Goal: Information Seeking & Learning: Learn about a topic

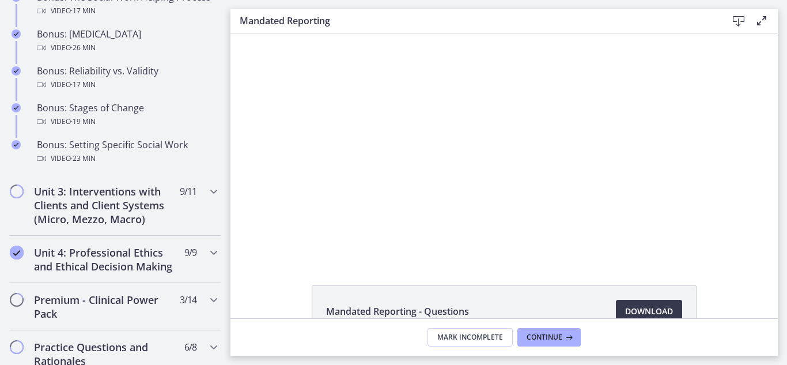
scroll to position [1018, 0]
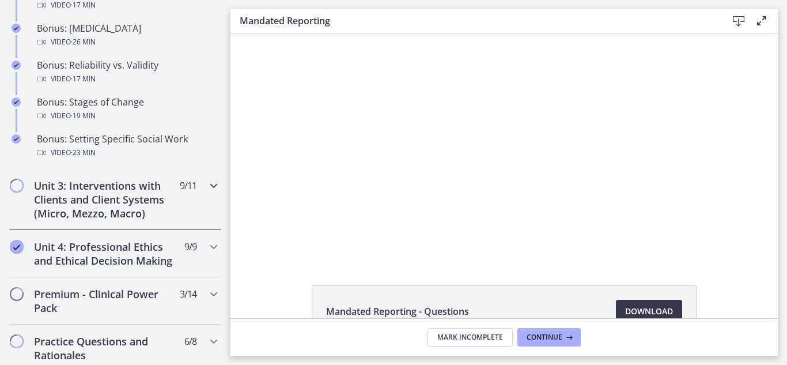
click at [158, 203] on h2 "Unit 3: Interventions with Clients and Client Systems (Micro, Mezzo, Macro)" at bounding box center [104, 199] width 141 height 41
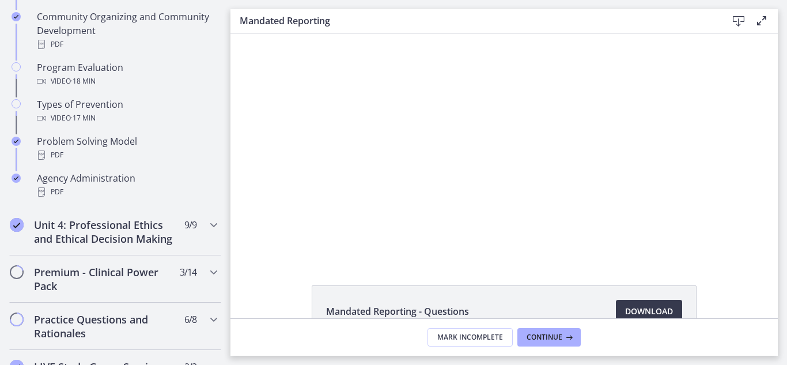
scroll to position [739, 0]
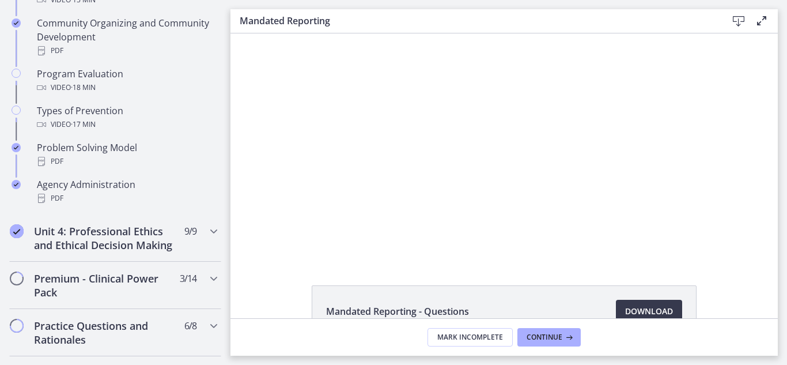
drag, startPoint x: 228, startPoint y: 282, endPoint x: 222, endPoint y: 210, distance: 71.7
click at [222, 210] on li "Agency Administration PDF" at bounding box center [115, 193] width 230 height 41
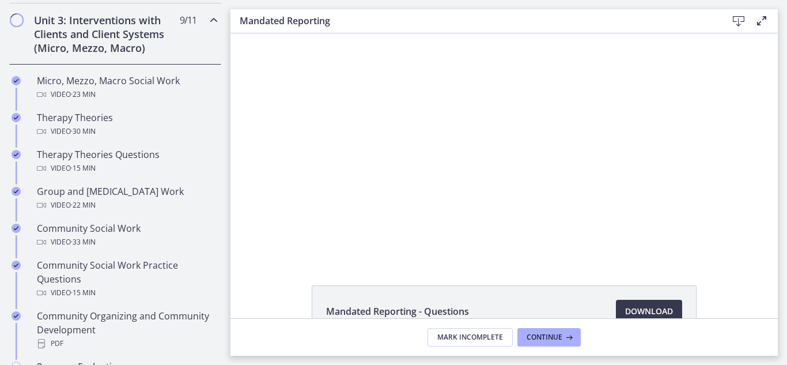
scroll to position [440, 0]
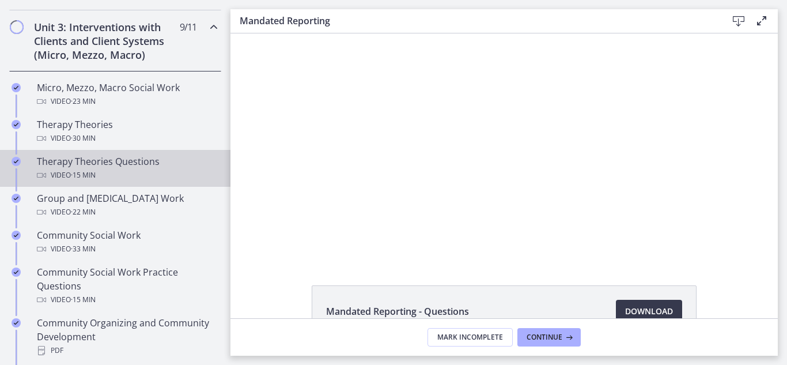
click at [128, 165] on div "Therapy Theories Questions Video · 15 min" at bounding box center [127, 168] width 180 height 28
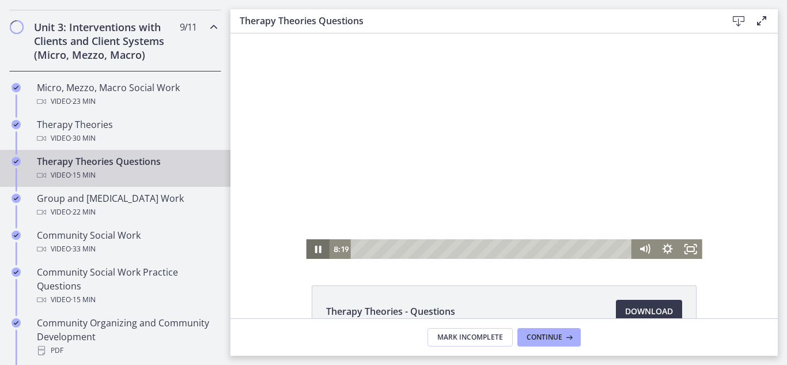
click at [316, 249] on icon "Pause" at bounding box center [318, 248] width 6 height 7
click at [316, 249] on icon "Play Video" at bounding box center [318, 249] width 7 height 10
click at [316, 249] on icon "Pause" at bounding box center [318, 248] width 6 height 7
click at [316, 249] on icon "Play Video" at bounding box center [319, 249] width 6 height 8
click at [316, 249] on icon "Pause" at bounding box center [318, 248] width 6 height 7
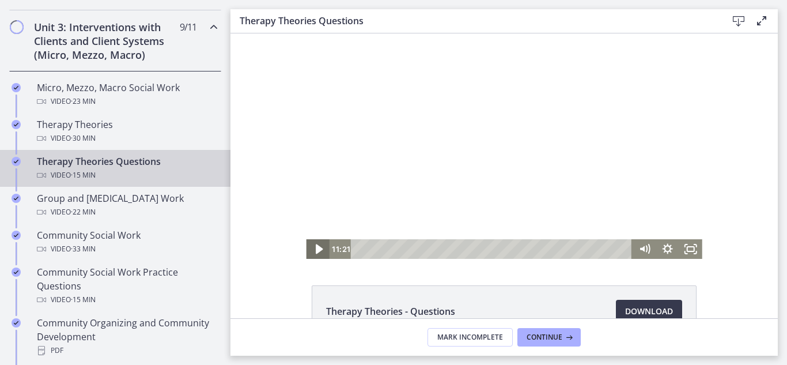
click at [316, 249] on icon "Play Video" at bounding box center [318, 249] width 7 height 10
click at [316, 249] on icon "Pause" at bounding box center [318, 248] width 6 height 7
click at [315, 249] on icon "Play Video" at bounding box center [318, 249] width 23 height 20
click at [315, 249] on icon "Pause" at bounding box center [318, 248] width 6 height 7
click at [315, 249] on icon "Play Video" at bounding box center [318, 249] width 23 height 20
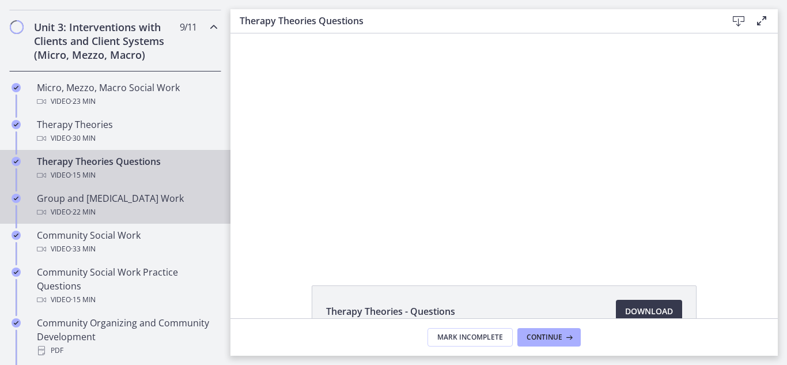
click at [93, 205] on span "· 22 min" at bounding box center [83, 212] width 25 height 14
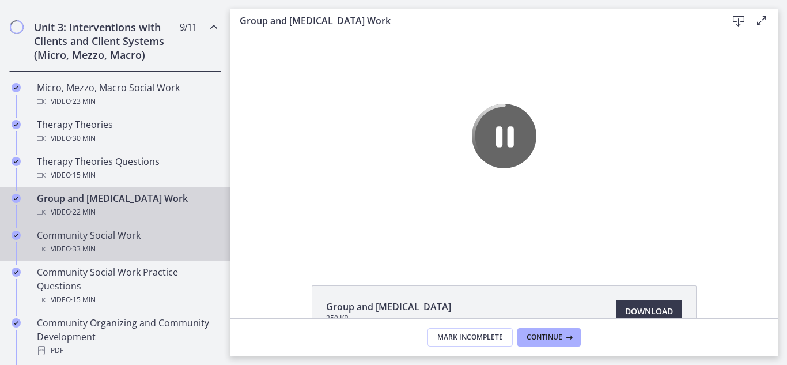
click at [120, 254] on div "Video · 33 min" at bounding box center [127, 249] width 180 height 14
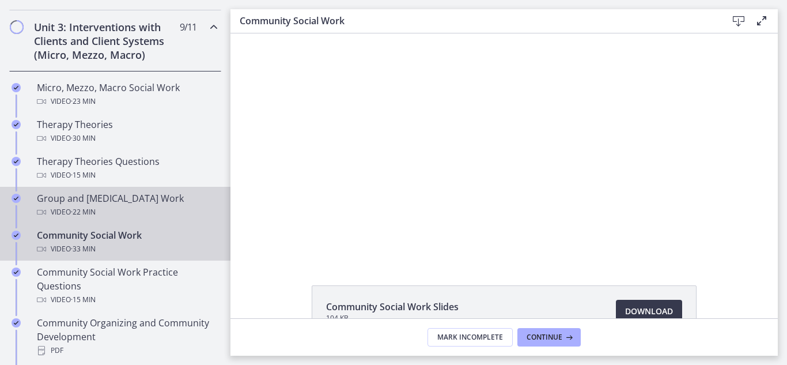
click at [118, 214] on div "Video · 22 min" at bounding box center [127, 212] width 180 height 14
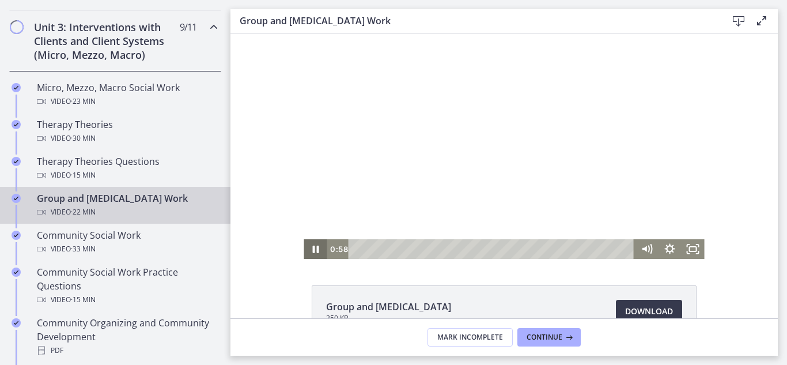
click at [309, 250] on icon "Pause" at bounding box center [315, 249] width 23 height 20
click at [309, 250] on icon "Play Video" at bounding box center [316, 249] width 23 height 20
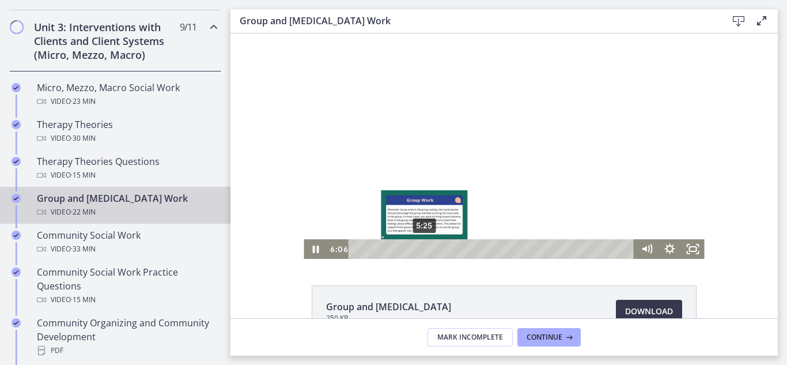
click at [425, 250] on div "5:25" at bounding box center [493, 249] width 272 height 20
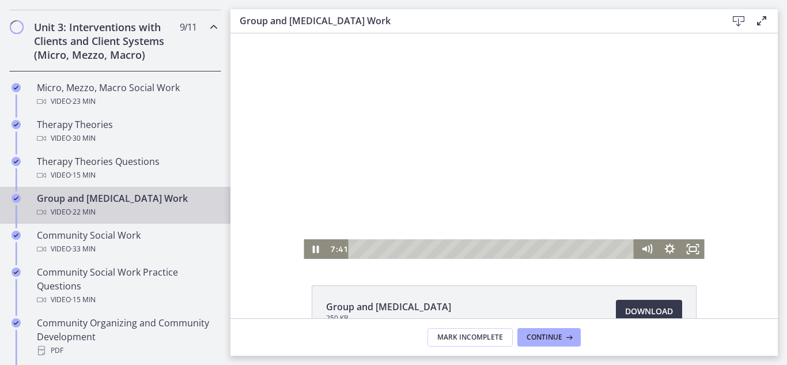
click at [586, 104] on div at bounding box center [504, 145] width 400 height 225
click at [415, 170] on div at bounding box center [504, 145] width 400 height 225
click at [426, 180] on div at bounding box center [504, 145] width 400 height 225
click at [372, 193] on div at bounding box center [504, 145] width 400 height 225
click at [390, 166] on div at bounding box center [504, 145] width 400 height 225
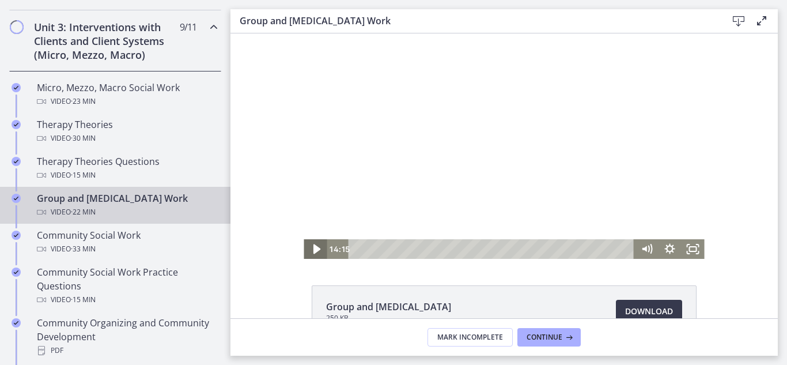
click at [317, 246] on icon "Play Video" at bounding box center [316, 249] width 28 height 24
click at [323, 205] on div at bounding box center [504, 145] width 400 height 225
click at [323, 180] on div at bounding box center [504, 145] width 400 height 225
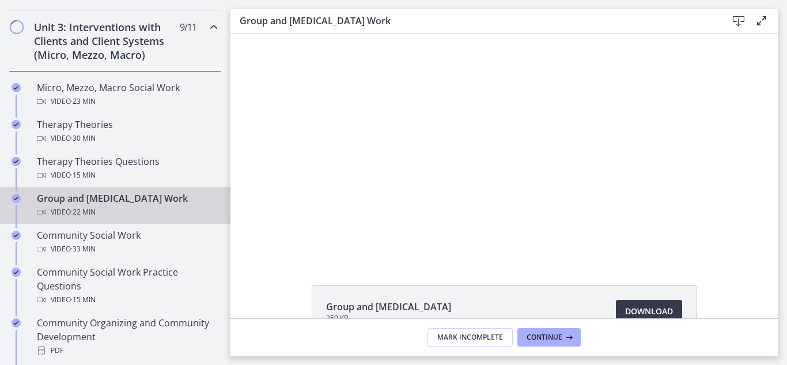
click at [323, 180] on div at bounding box center [504, 145] width 400 height 225
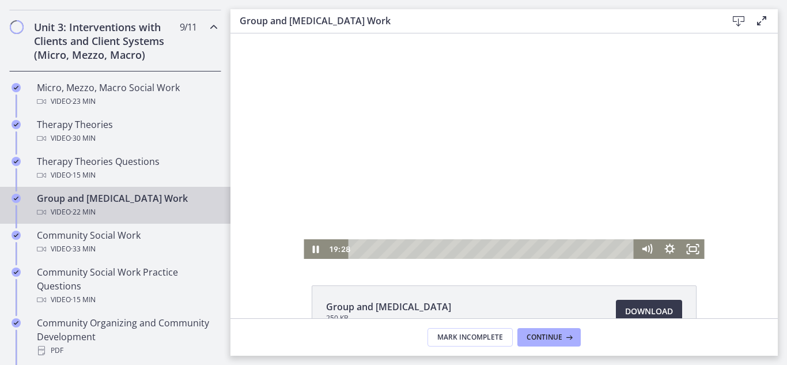
click at [335, 167] on div at bounding box center [504, 145] width 400 height 225
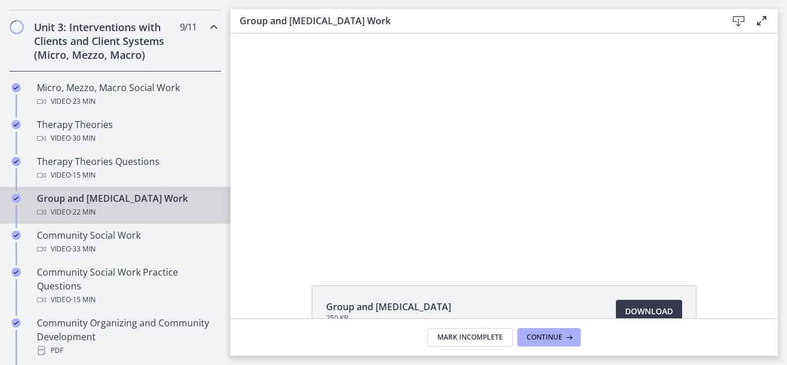
click at [335, 167] on div at bounding box center [504, 145] width 400 height 225
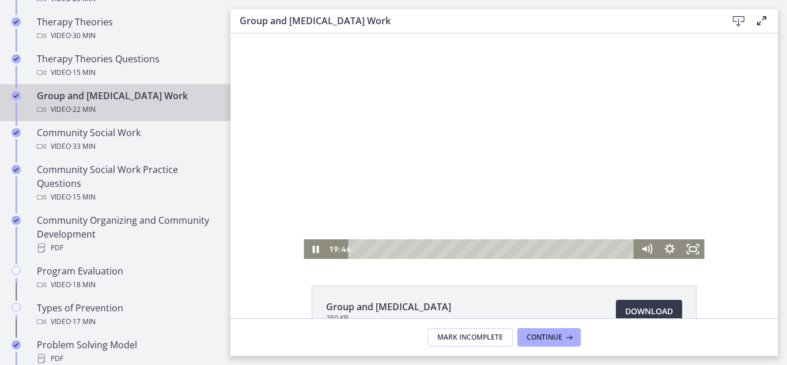
scroll to position [544, 0]
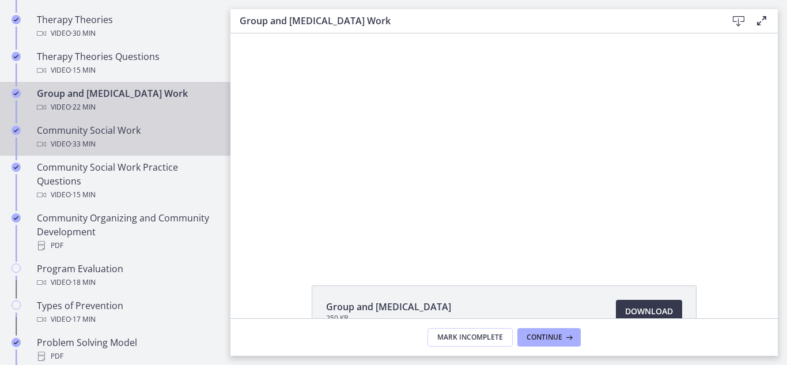
click at [116, 138] on div "Video · 33 min" at bounding box center [127, 144] width 180 height 14
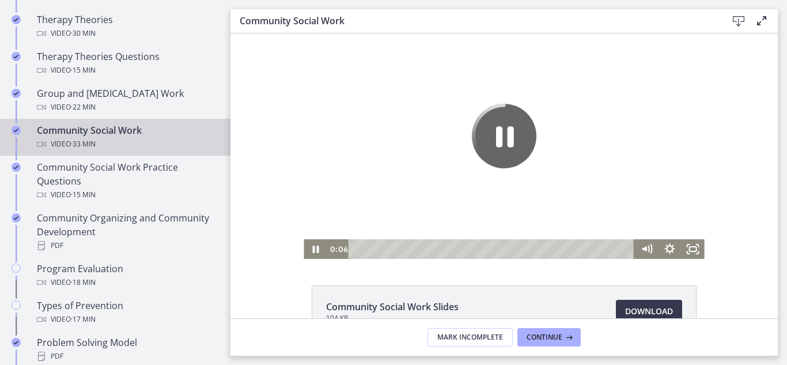
click at [353, 184] on div at bounding box center [504, 145] width 400 height 225
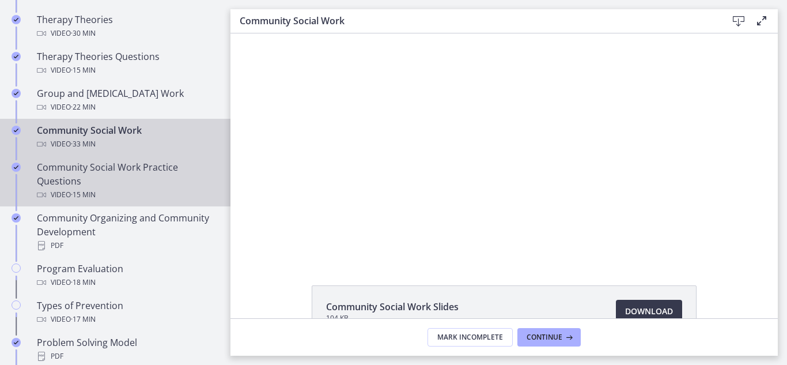
click at [157, 179] on div "Community Social Work Practice Questions Video · 15 min" at bounding box center [127, 180] width 180 height 41
click at [139, 132] on div "Community Social Work Video · 33 min" at bounding box center [127, 137] width 180 height 28
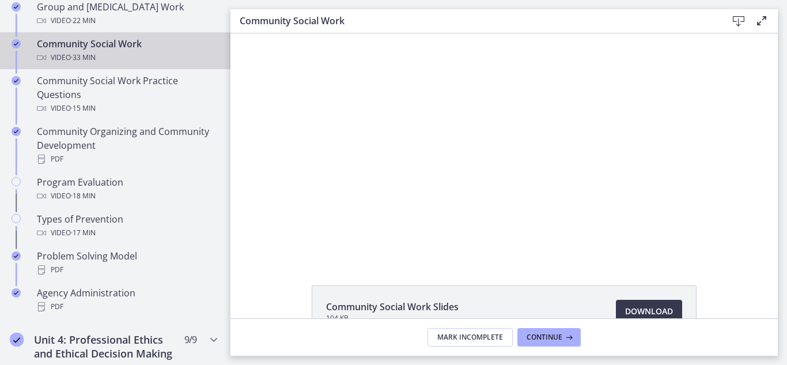
scroll to position [635, 0]
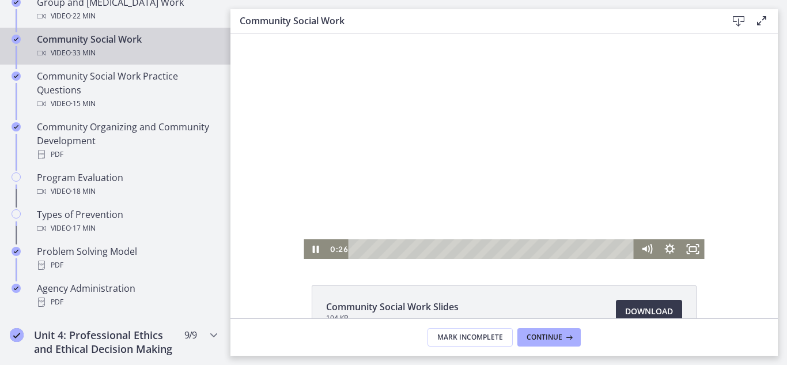
click at [358, 108] on div at bounding box center [504, 145] width 400 height 225
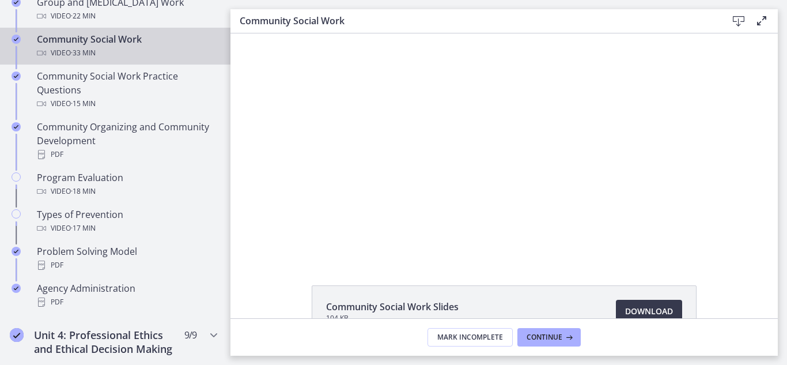
click at [358, 108] on div at bounding box center [504, 145] width 400 height 225
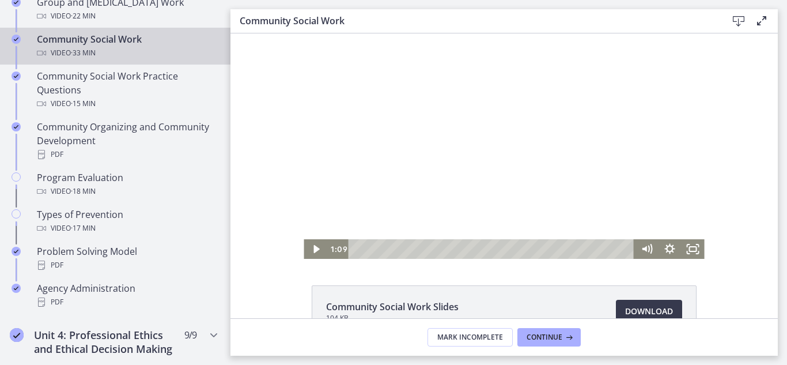
click at [358, 108] on div at bounding box center [504, 145] width 400 height 225
click at [324, 169] on div at bounding box center [504, 145] width 400 height 225
click at [379, 164] on div at bounding box center [504, 145] width 400 height 225
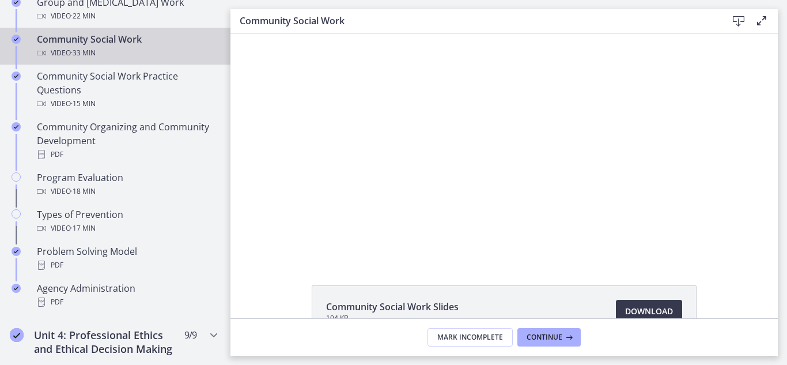
click at [379, 164] on div at bounding box center [504, 145] width 400 height 225
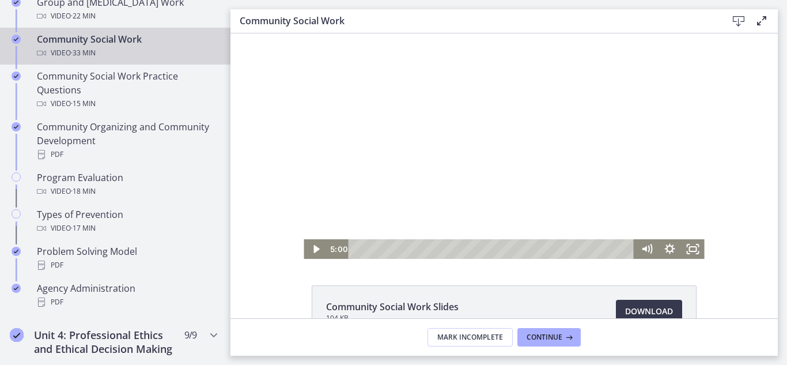
click at [379, 165] on div at bounding box center [504, 145] width 400 height 225
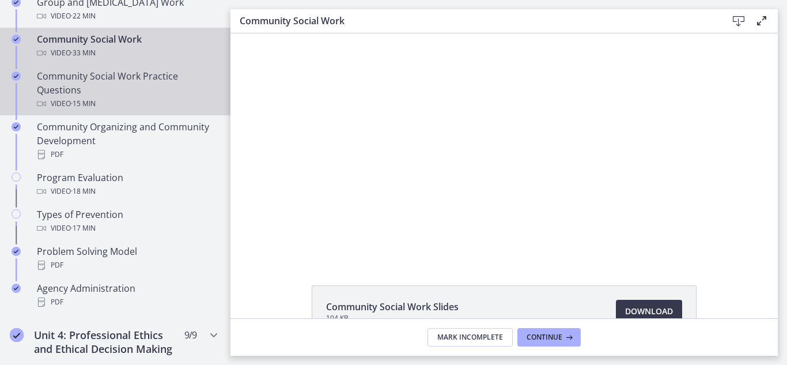
click at [223, 81] on link "Community Social Work Practice Questions Video · 15 min" at bounding box center [115, 90] width 230 height 51
click at [158, 38] on div "Community Social Work Video · 33 min" at bounding box center [127, 46] width 180 height 28
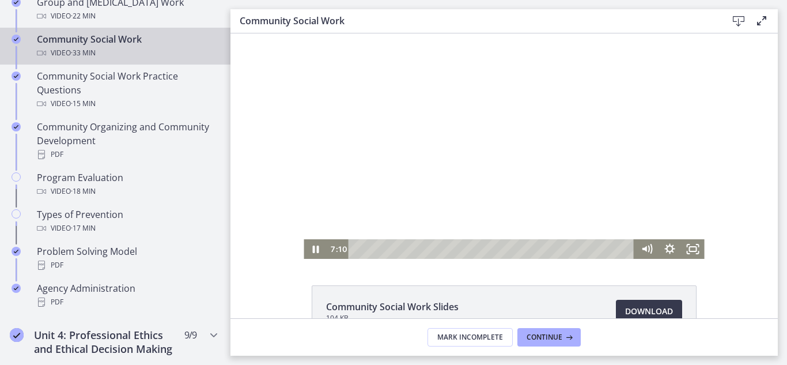
click at [431, 165] on div at bounding box center [504, 145] width 400 height 225
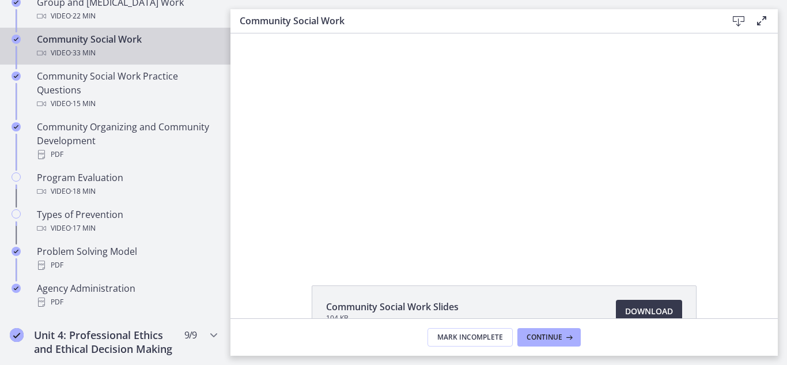
click at [431, 165] on div at bounding box center [504, 145] width 400 height 225
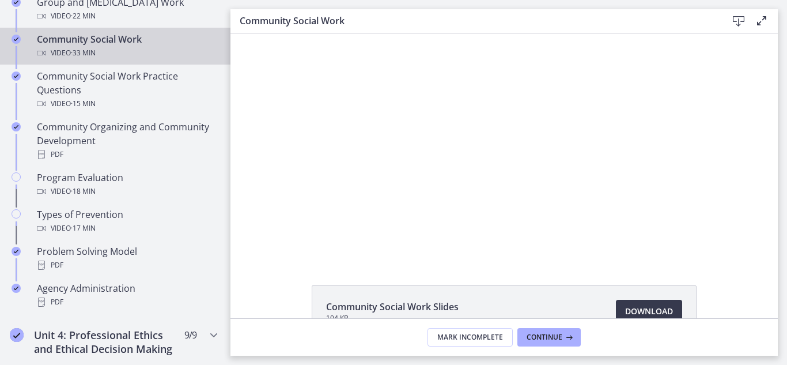
click at [431, 165] on div at bounding box center [504, 145] width 400 height 225
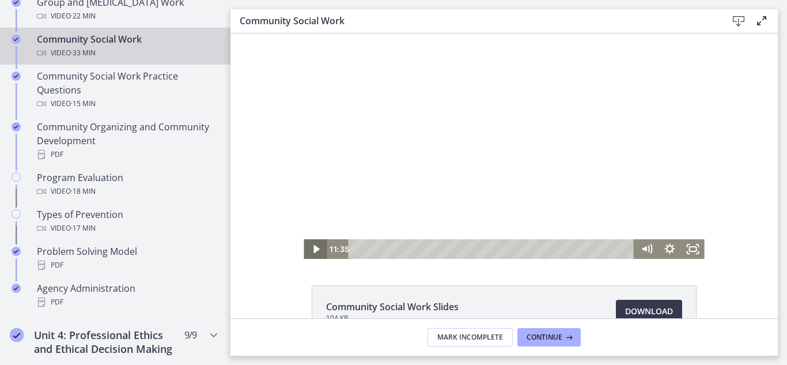
click at [309, 254] on icon "Play Video" at bounding box center [316, 249] width 23 height 20
click at [409, 218] on div at bounding box center [504, 145] width 400 height 225
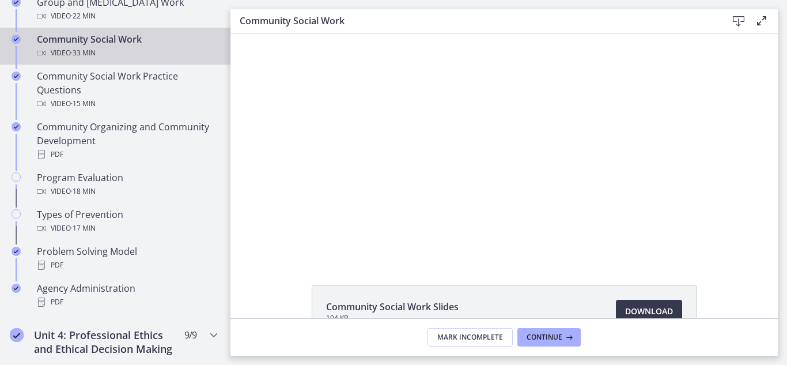
click at [409, 218] on div at bounding box center [504, 145] width 400 height 225
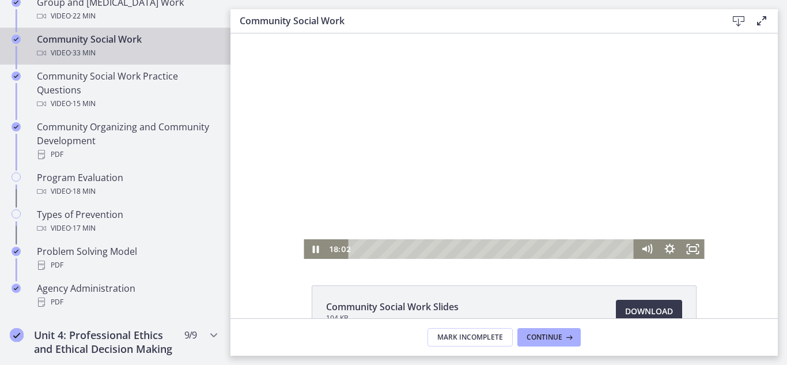
click at [403, 177] on div at bounding box center [504, 145] width 400 height 225
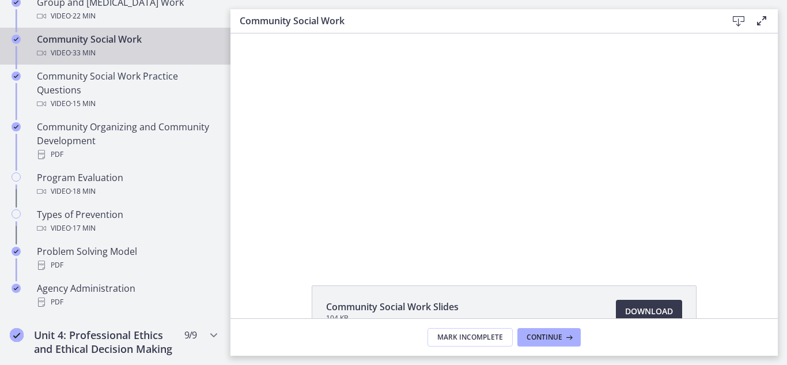
click at [403, 177] on div at bounding box center [504, 145] width 400 height 225
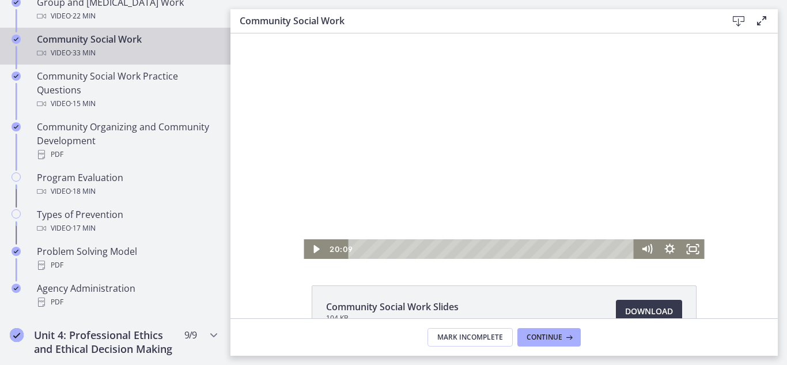
click at [403, 177] on div at bounding box center [504, 145] width 400 height 225
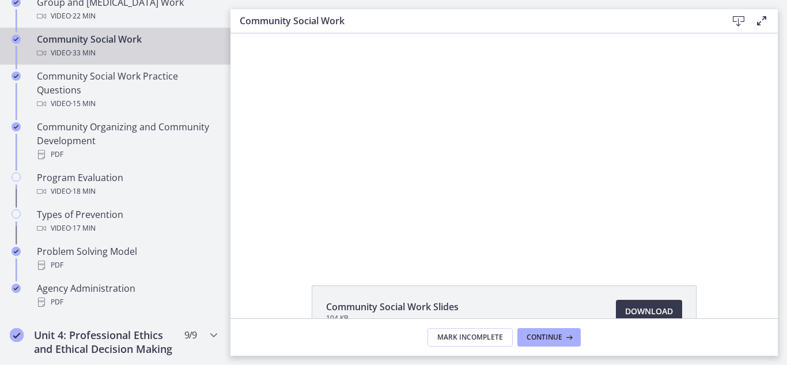
click at [403, 177] on div at bounding box center [504, 145] width 400 height 225
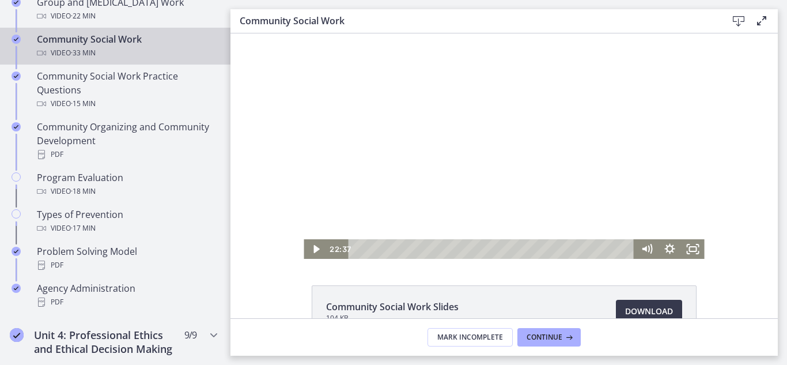
click at [403, 177] on div at bounding box center [504, 145] width 400 height 225
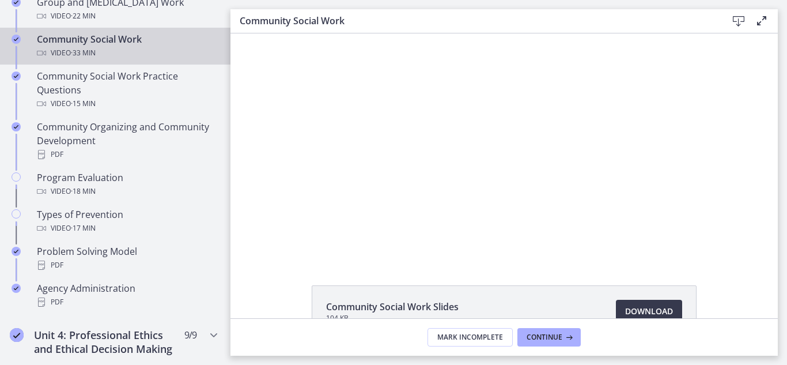
click at [403, 177] on div at bounding box center [504, 145] width 400 height 225
click at [442, 142] on div at bounding box center [504, 145] width 400 height 225
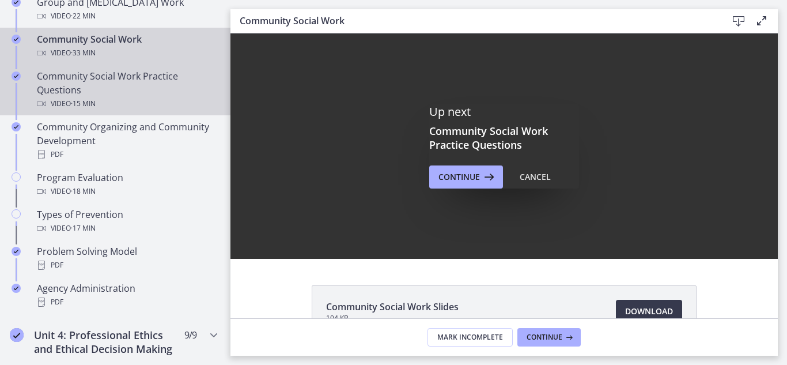
click at [90, 88] on div "Community Social Work Practice Questions Video · 15 min" at bounding box center [127, 89] width 180 height 41
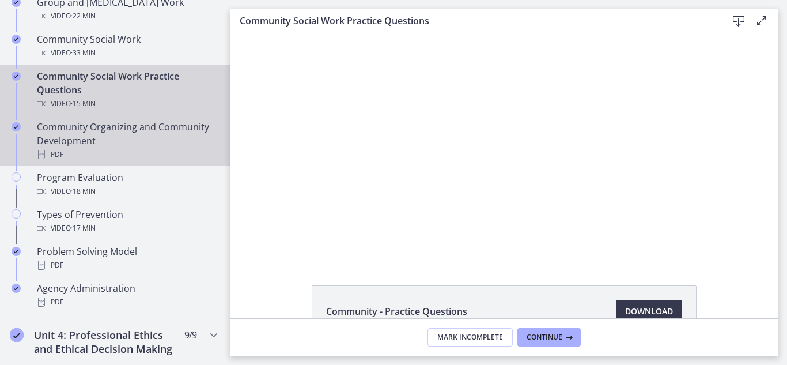
click at [157, 141] on div "Community Organizing and Community Development PDF" at bounding box center [127, 140] width 180 height 41
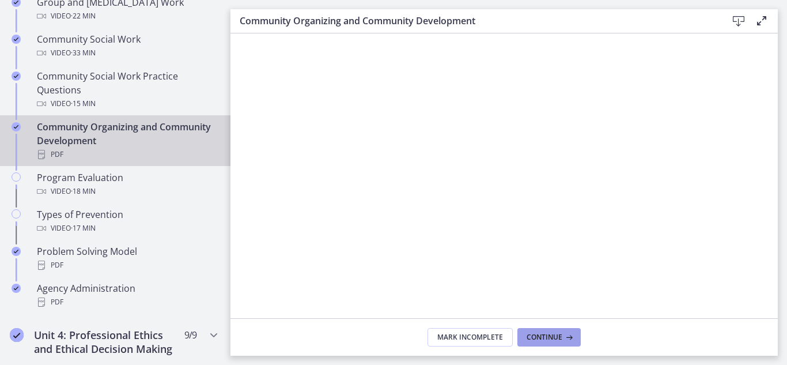
click at [550, 338] on span "Continue" at bounding box center [544, 336] width 36 height 9
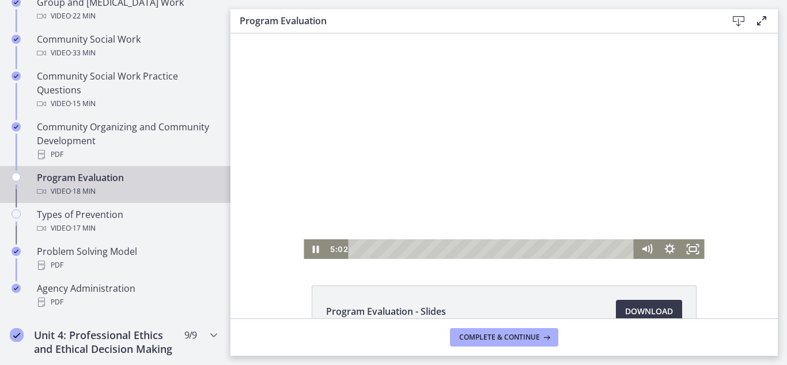
click at [516, 158] on div at bounding box center [504, 145] width 400 height 225
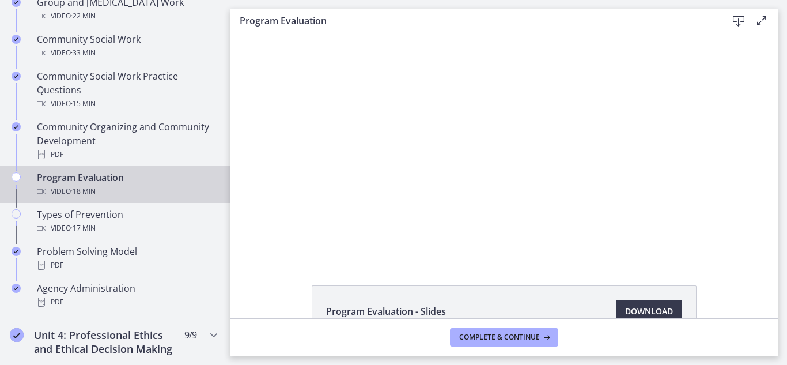
click at [516, 158] on div at bounding box center [504, 145] width 400 height 225
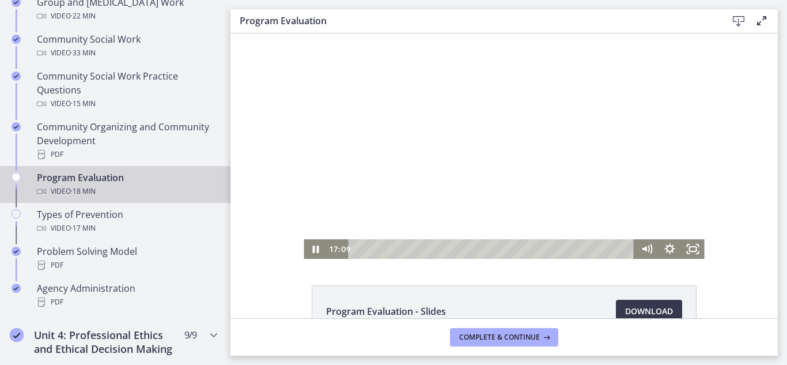
click at [498, 76] on div at bounding box center [504, 145] width 400 height 225
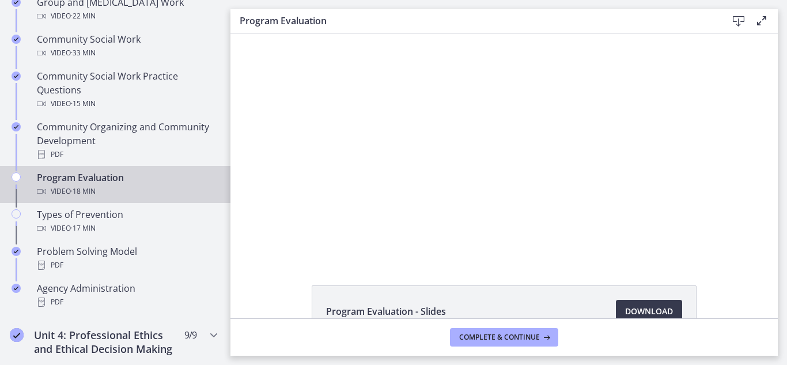
click at [185, 200] on link "Program Evaluation Video · 18 min" at bounding box center [115, 184] width 230 height 37
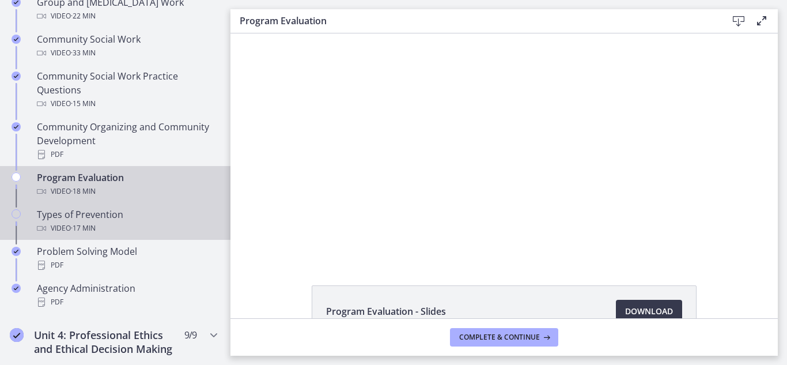
click at [105, 230] on div "Video · 17 min" at bounding box center [127, 228] width 180 height 14
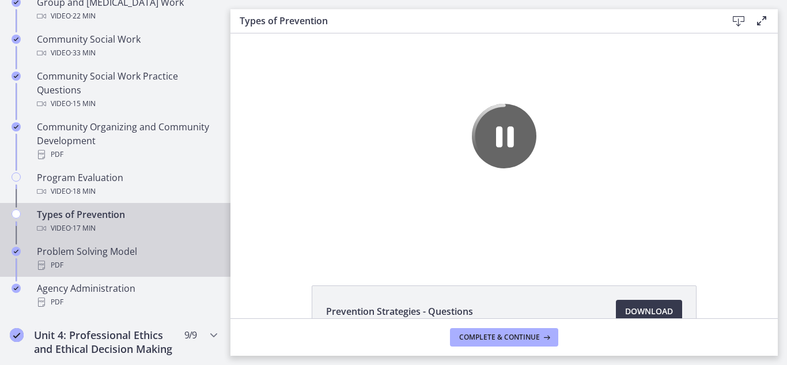
click at [126, 243] on link "Problem Solving Model PDF" at bounding box center [115, 258] width 230 height 37
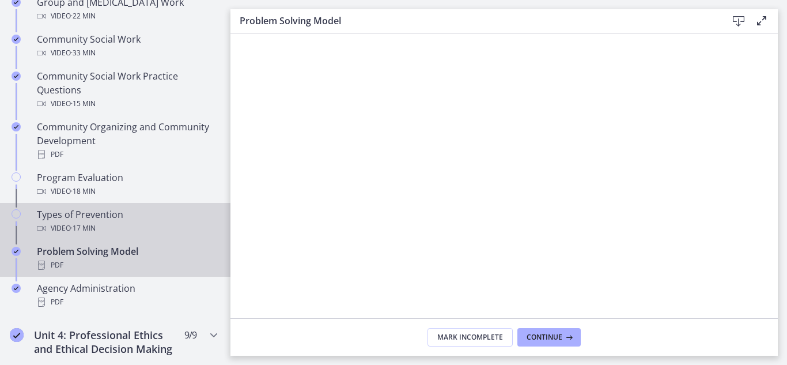
click at [123, 215] on div "Types of Prevention Video · 17 min" at bounding box center [127, 221] width 180 height 28
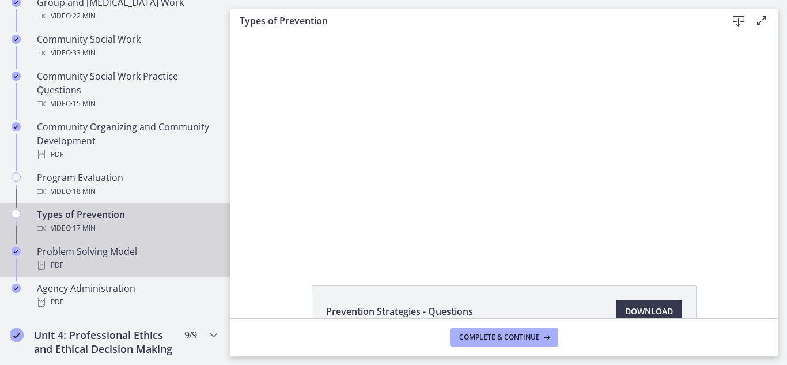
click at [138, 251] on div "Problem Solving Model PDF" at bounding box center [127, 258] width 180 height 28
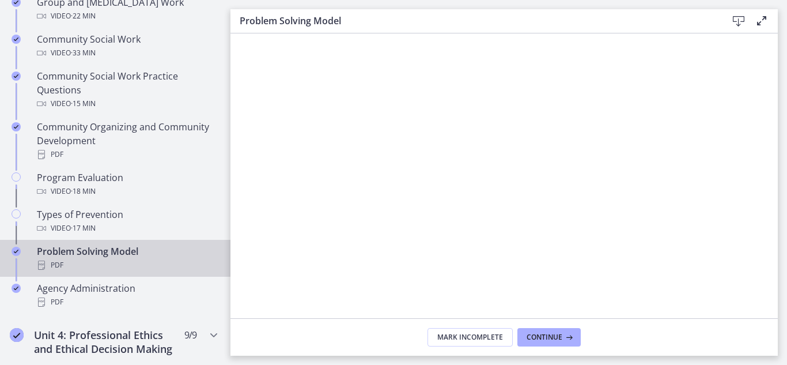
click at [766, 22] on icon at bounding box center [762, 21] width 14 height 14
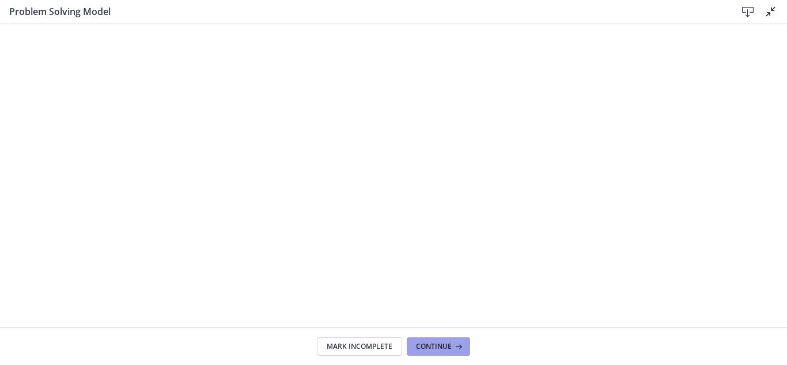
click at [429, 349] on span "Continue" at bounding box center [434, 346] width 36 height 9
click at [771, 9] on icon at bounding box center [771, 12] width 14 height 14
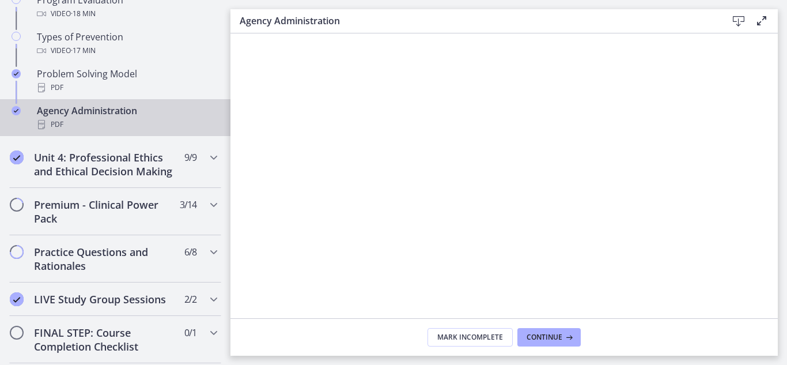
scroll to position [822, 0]
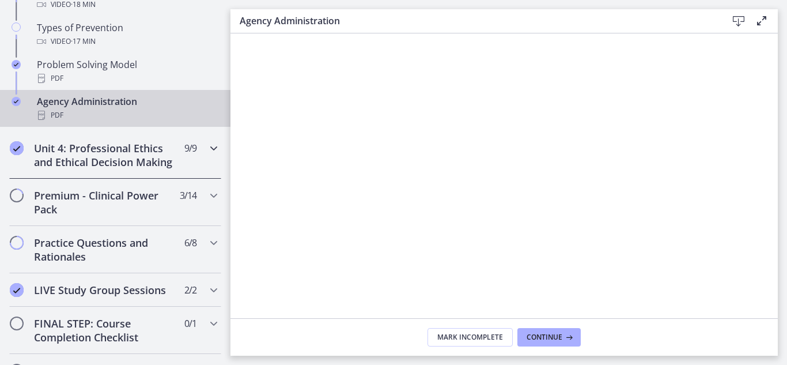
click at [165, 157] on h2 "Unit 4: Professional Ethics and Ethical Decision Making" at bounding box center [104, 155] width 141 height 28
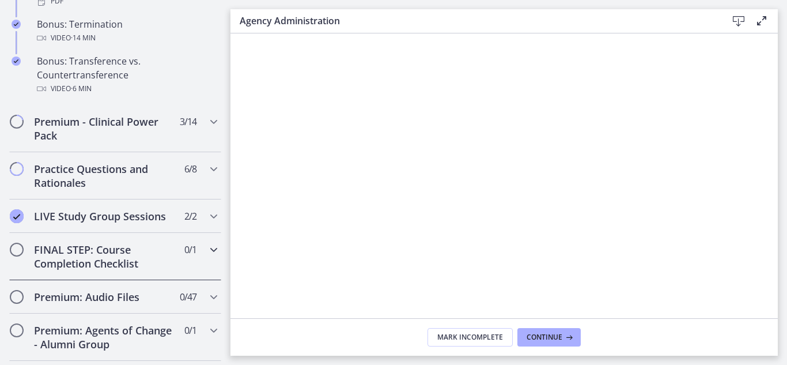
drag, startPoint x: 224, startPoint y: 252, endPoint x: 226, endPoint y: 234, distance: 18.1
click at [226, 234] on nav "Go to Dashboard Go to Dashboard Agents of Change - Social Work Test Prep - CLIN…" at bounding box center [115, 182] width 230 height 365
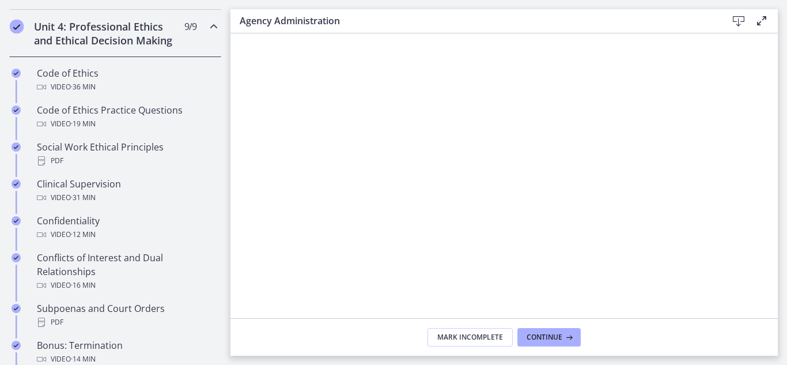
scroll to position [493, 0]
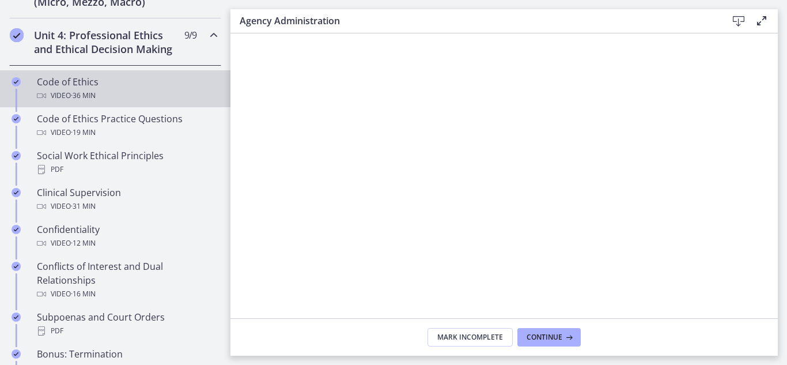
click at [142, 96] on div "Video · 36 min" at bounding box center [127, 96] width 180 height 14
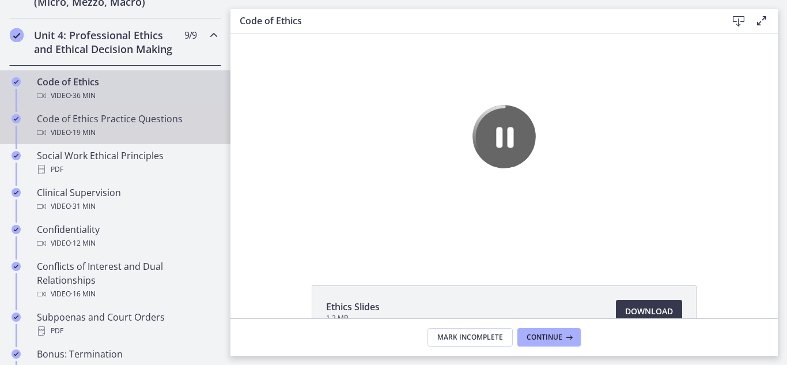
click at [145, 120] on div "Code of Ethics Practice Questions Video · 19 min" at bounding box center [127, 126] width 180 height 28
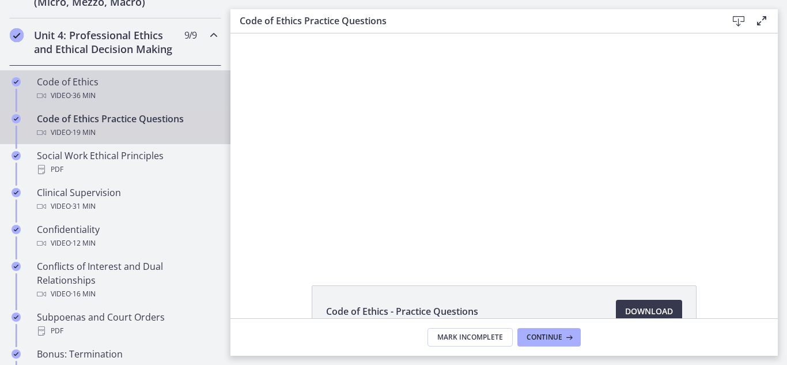
click at [139, 92] on div "Video · 36 min" at bounding box center [127, 96] width 180 height 14
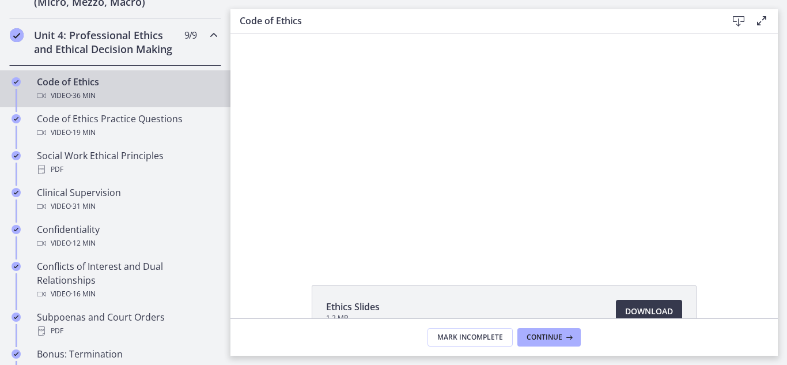
click at [632, 89] on div at bounding box center [504, 145] width 361 height 225
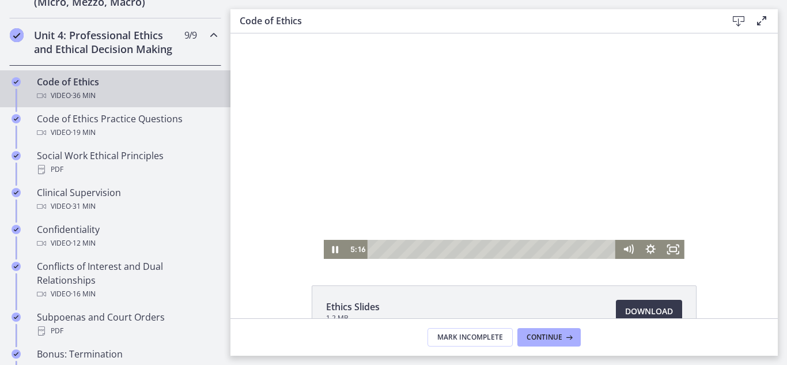
click at [552, 60] on div at bounding box center [504, 145] width 361 height 225
click at [513, 156] on div at bounding box center [504, 145] width 361 height 225
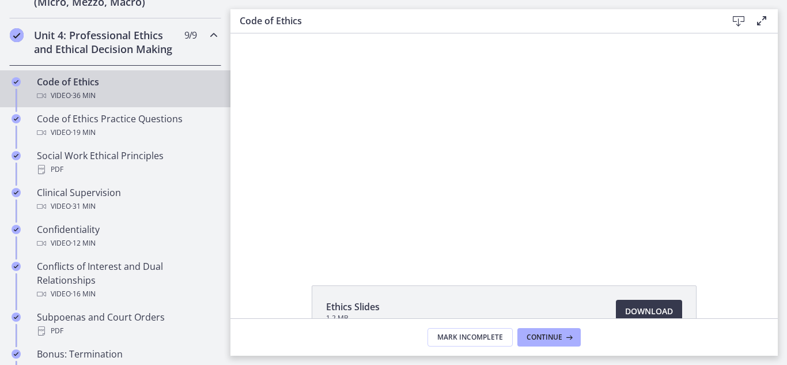
click at [513, 156] on div at bounding box center [504, 145] width 361 height 225
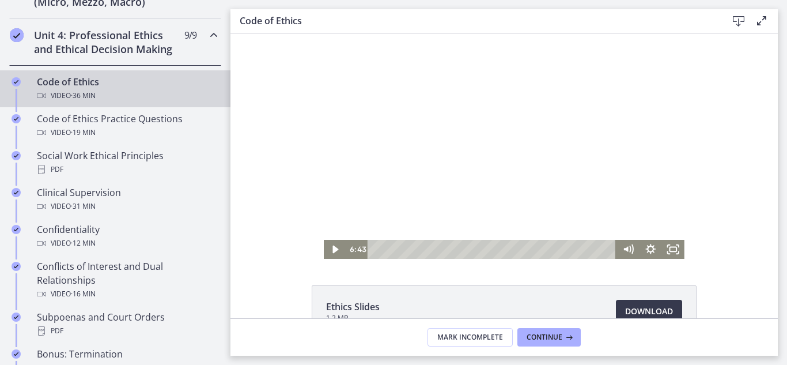
click at [514, 158] on div at bounding box center [504, 145] width 361 height 225
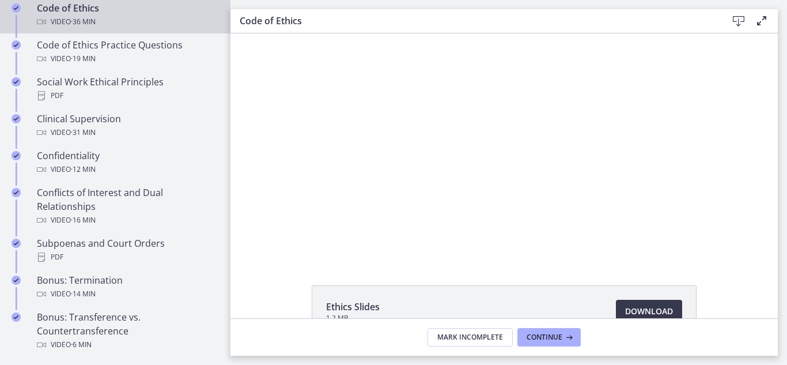
scroll to position [570, 0]
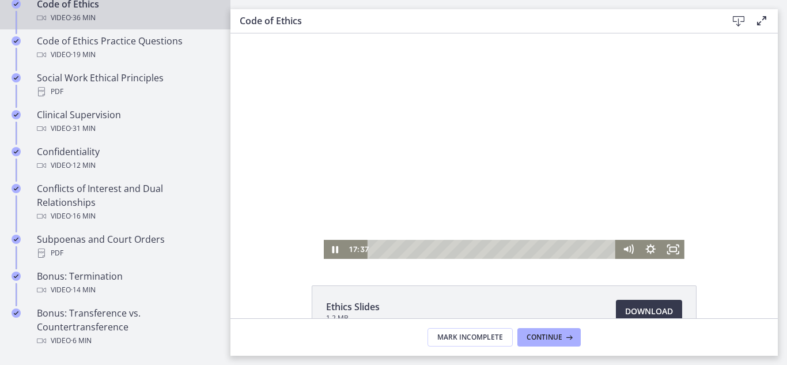
click at [475, 169] on div at bounding box center [504, 145] width 361 height 225
